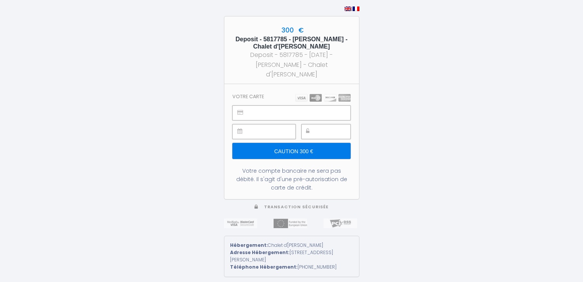
click at [288, 147] on input "Caution 300 €" at bounding box center [291, 151] width 118 height 16
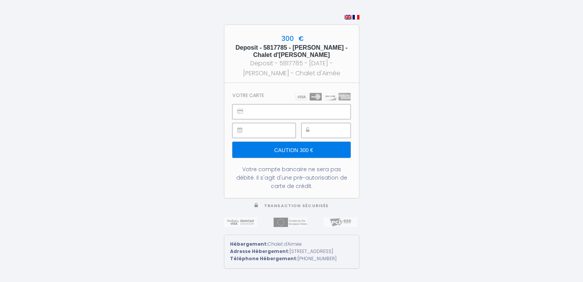
click at [194, 174] on div "300 € Deposit - 5817785 - Stephane DEVAUX - Chalet d'Aimée Deposit - 5817785 - …" at bounding box center [291, 141] width 583 height 282
click at [278, 144] on input "Caution 300 €" at bounding box center [291, 150] width 118 height 16
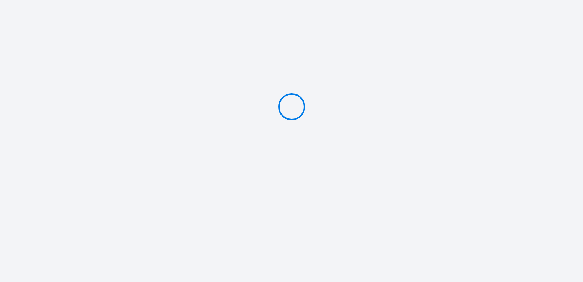
type input "Caution 300 €"
